Goal: Information Seeking & Learning: Understand process/instructions

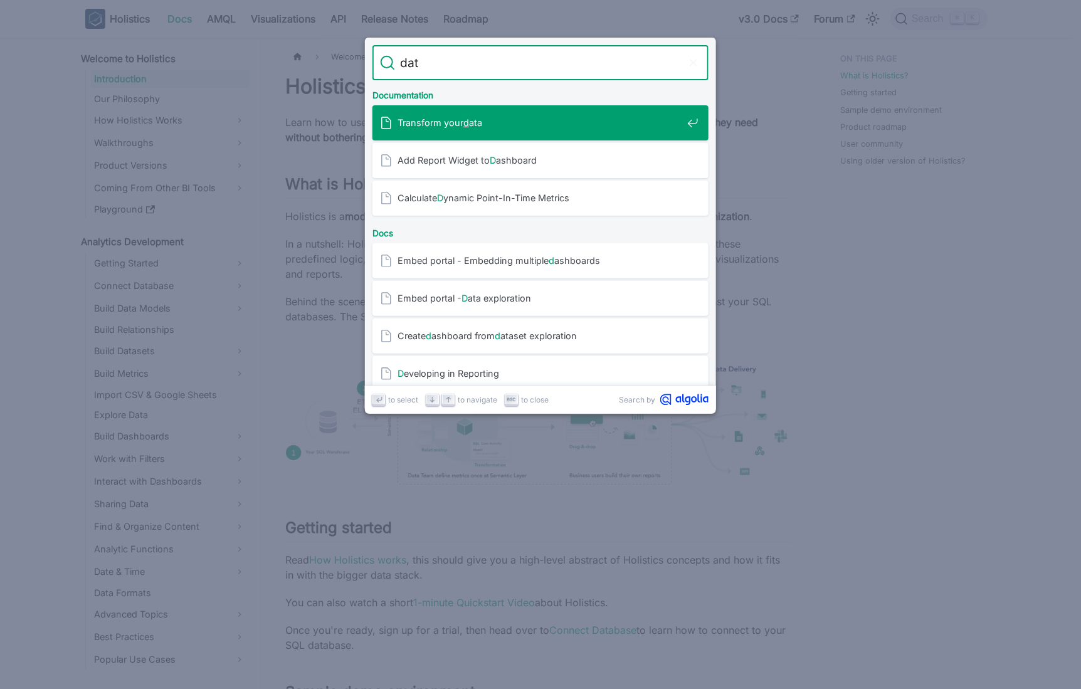
type input "date"
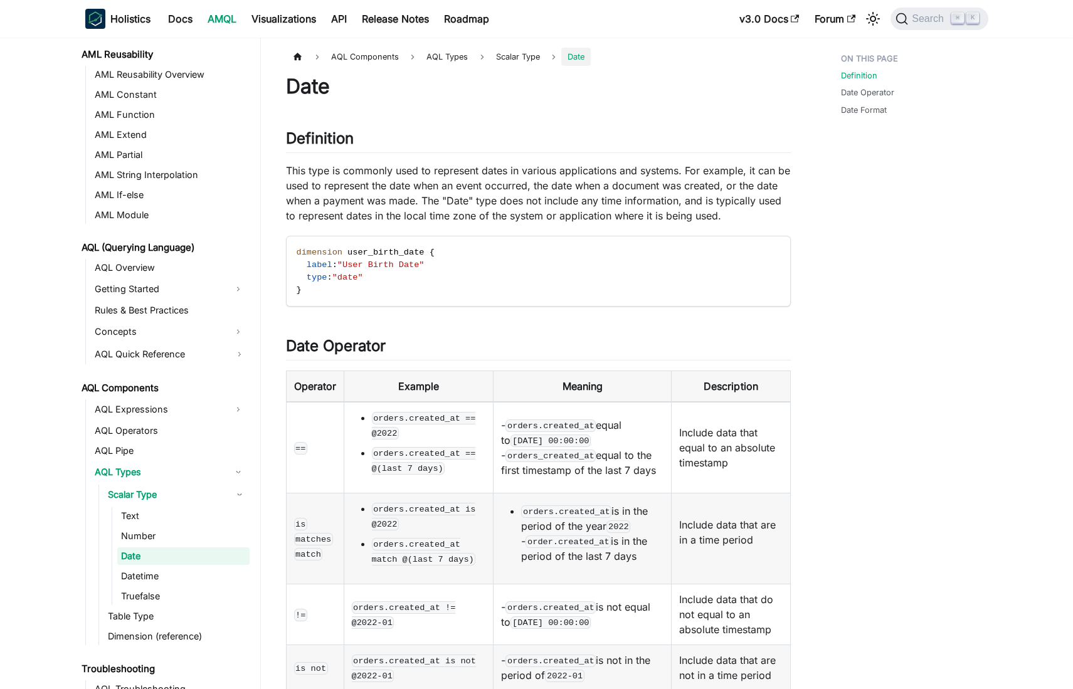
scroll to position [361, 0]
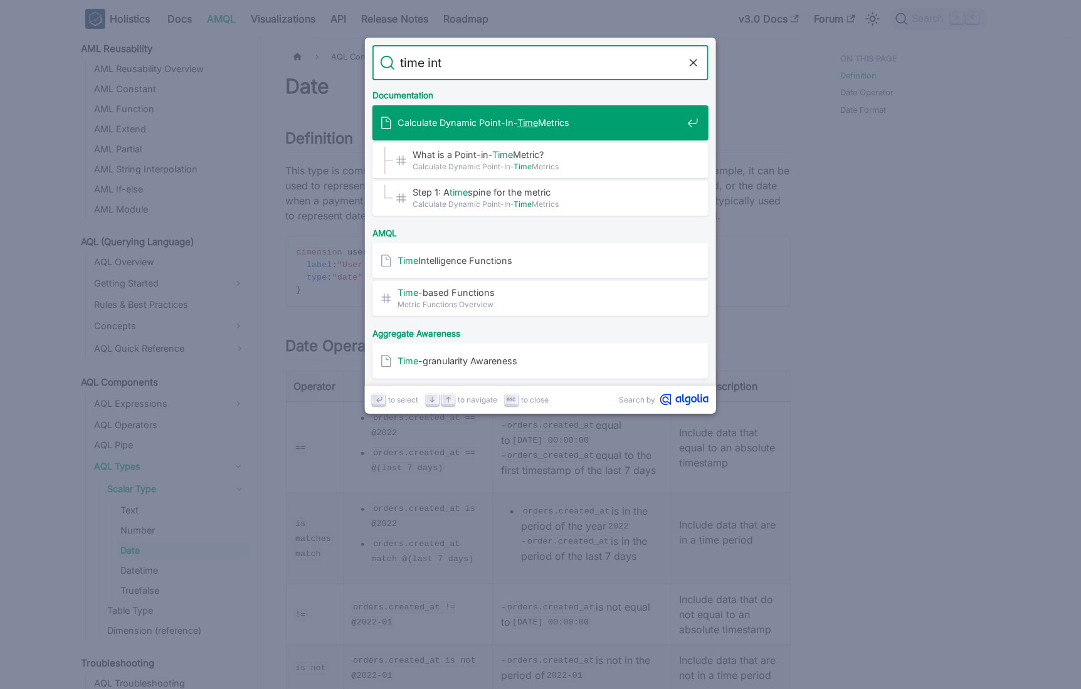
type input "time inte"
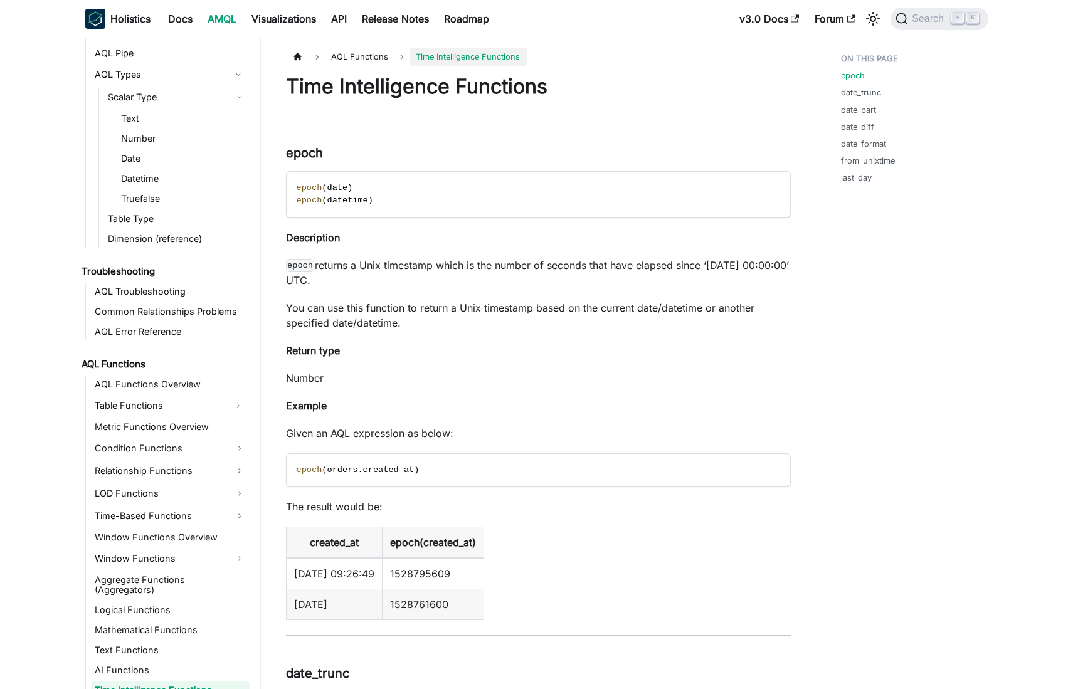
scroll to position [798, 0]
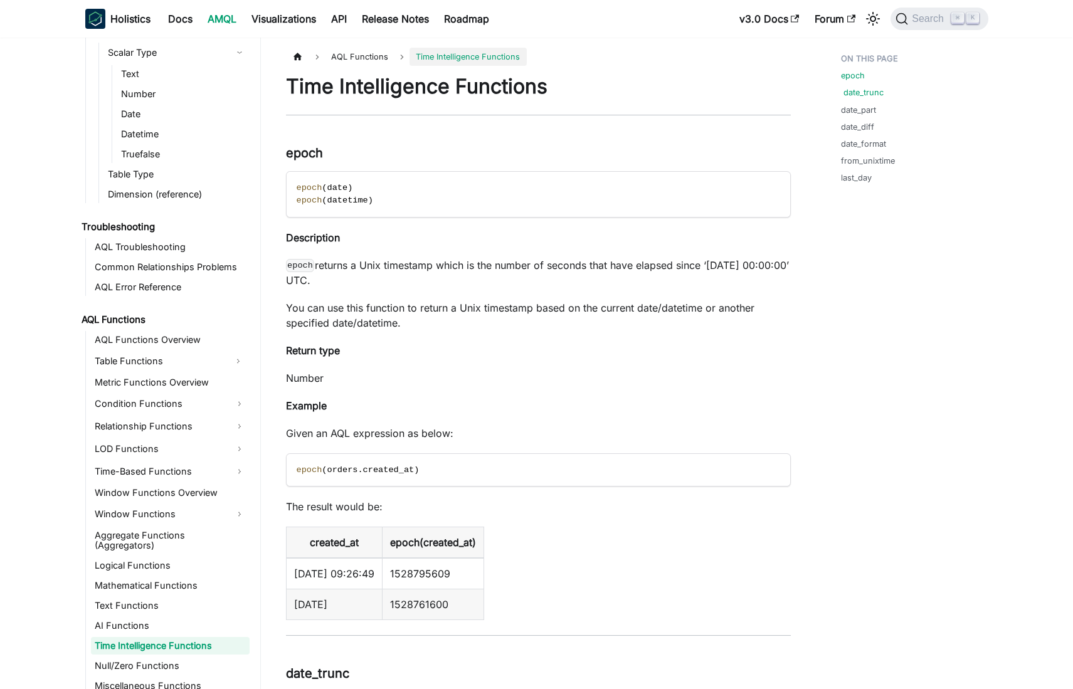
click at [860, 93] on link "date_trunc" at bounding box center [864, 93] width 40 height 12
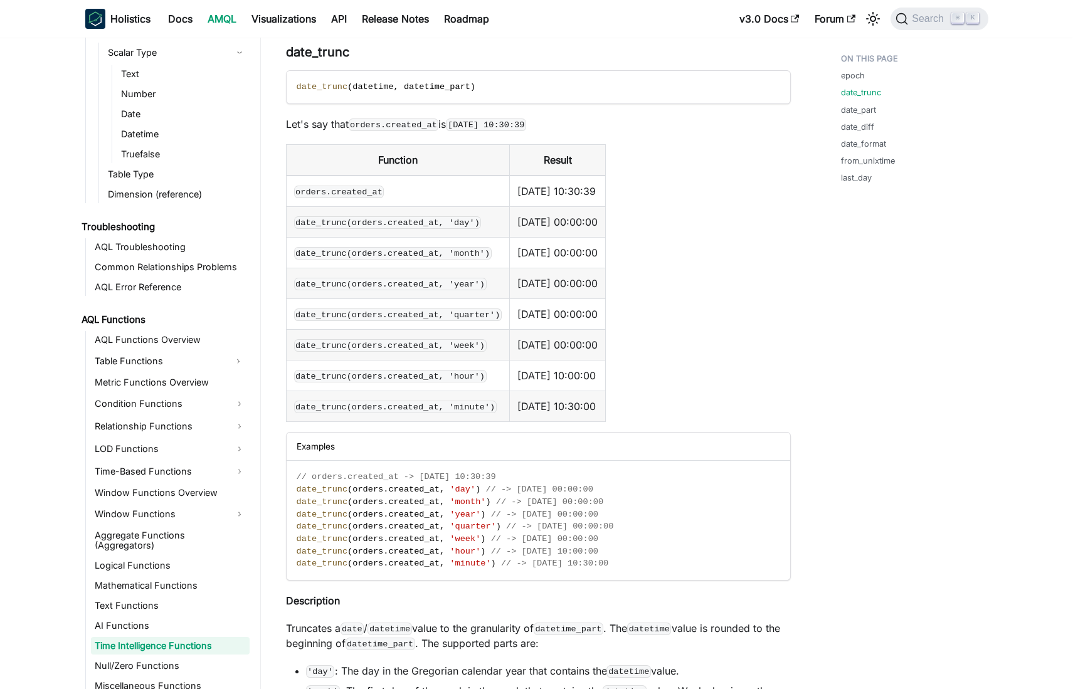
click at [324, 121] on p "Let's say that orders.created_at is [DATE] 10:30:39" at bounding box center [538, 124] width 505 height 15
click at [742, 314] on table "Function Result orders.created_at [DATE] 10:30:39 date_trunc(orders.created_at,…" at bounding box center [538, 283] width 505 height 278
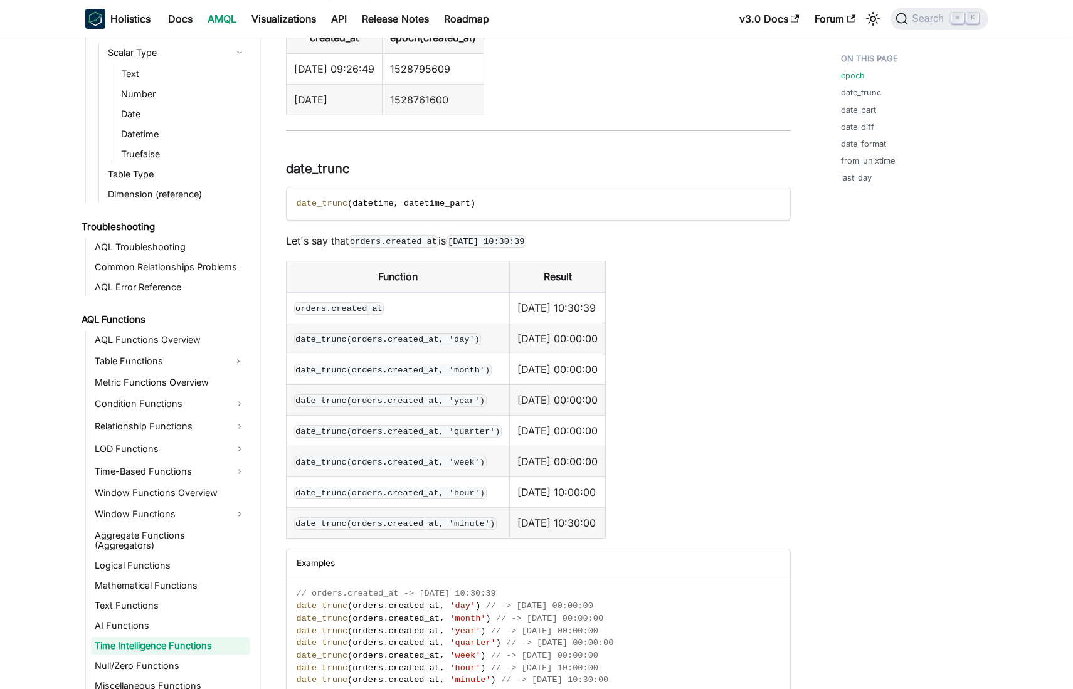
scroll to position [509, 0]
